Goal: Task Accomplishment & Management: Complete application form

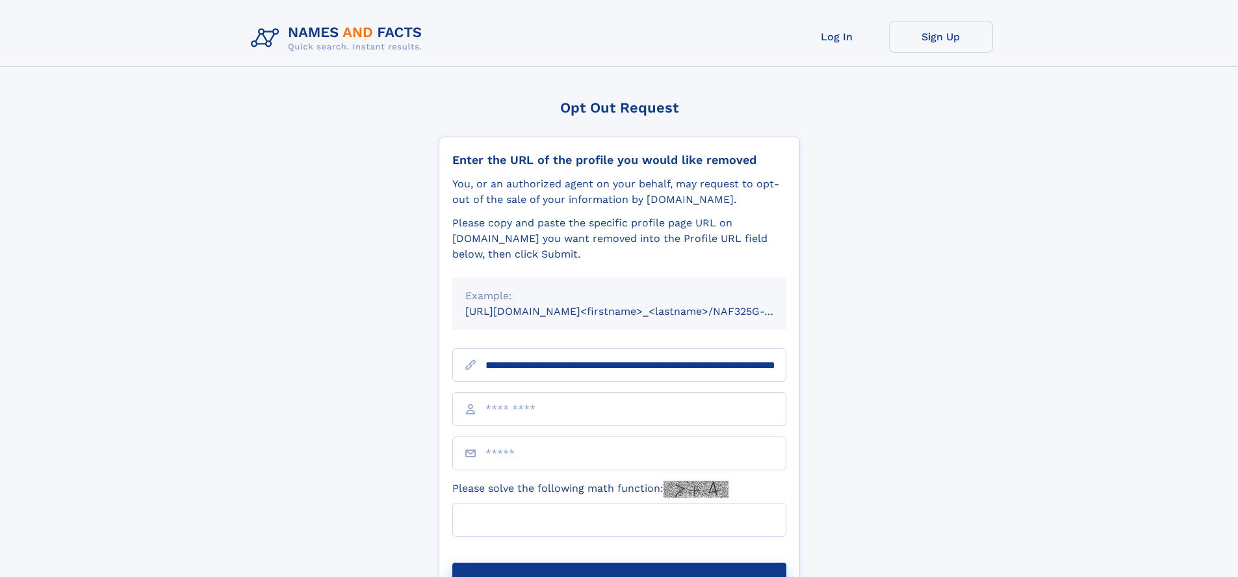
scroll to position [0, 149]
type input "**********"
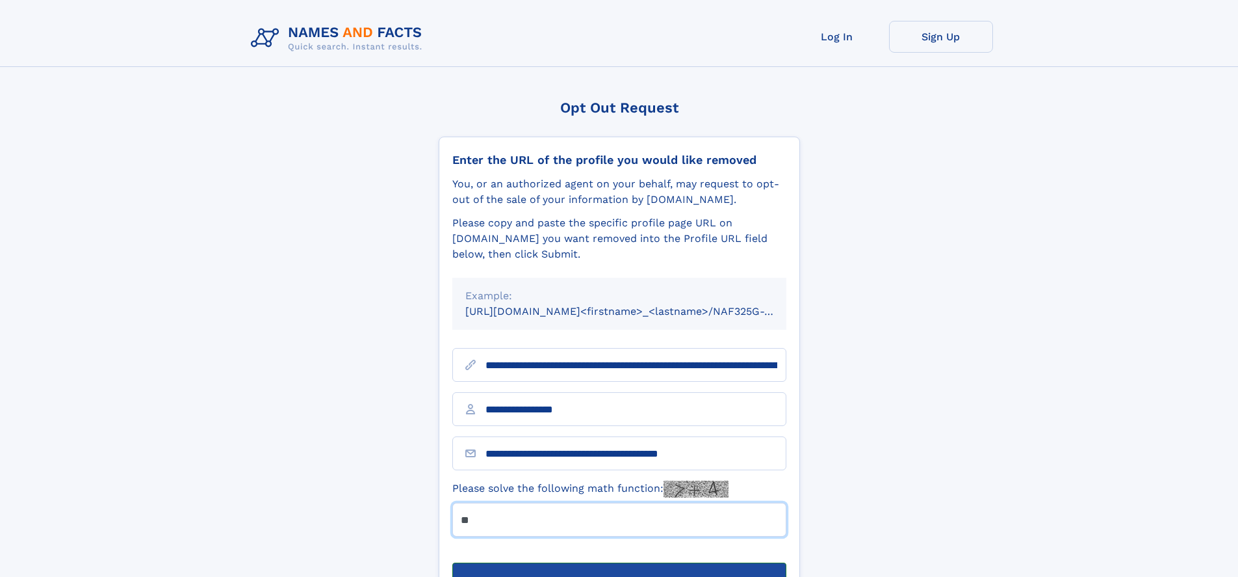
type input "**"
click at [619, 562] on button "Submit Opt Out Request" at bounding box center [619, 583] width 334 height 42
